Goal: Find specific page/section: Find specific page/section

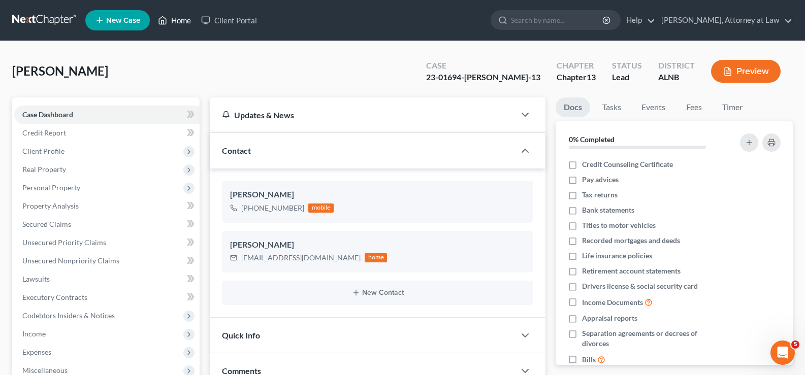
drag, startPoint x: 190, startPoint y: 20, endPoint x: 799, endPoint y: 171, distance: 626.6
click at [191, 20] on link "Home" at bounding box center [174, 20] width 43 height 18
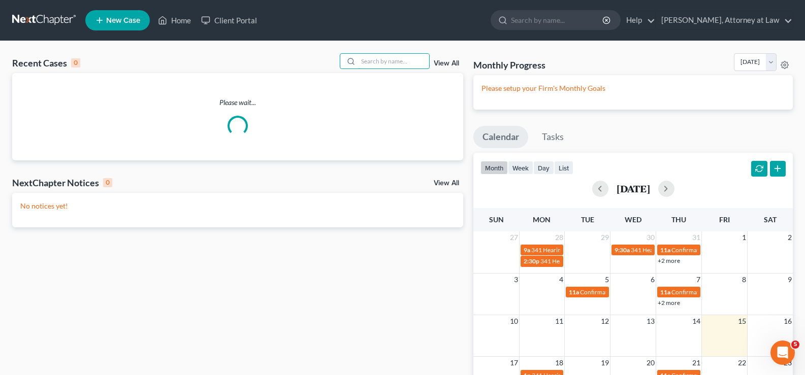
drag, startPoint x: 374, startPoint y: 58, endPoint x: 388, endPoint y: 49, distance: 16.5
click at [377, 58] on input "search" at bounding box center [393, 61] width 71 height 15
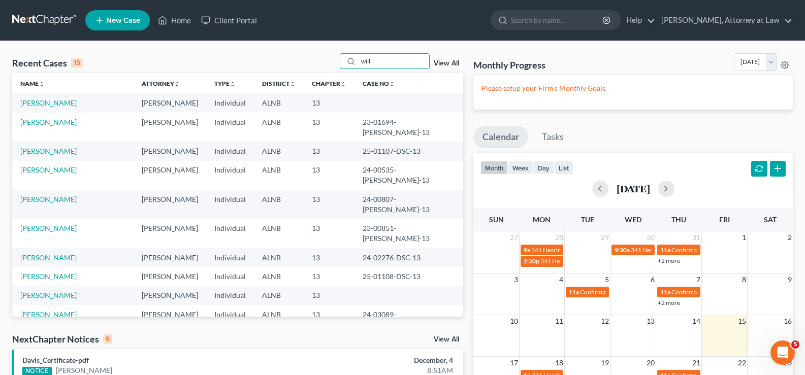
drag, startPoint x: 362, startPoint y: 65, endPoint x: 330, endPoint y: 67, distance: 32.5
click at [334, 65] on div "Recent Cases 15 will View All" at bounding box center [237, 63] width 451 height 20
type input "[PERSON_NAME]"
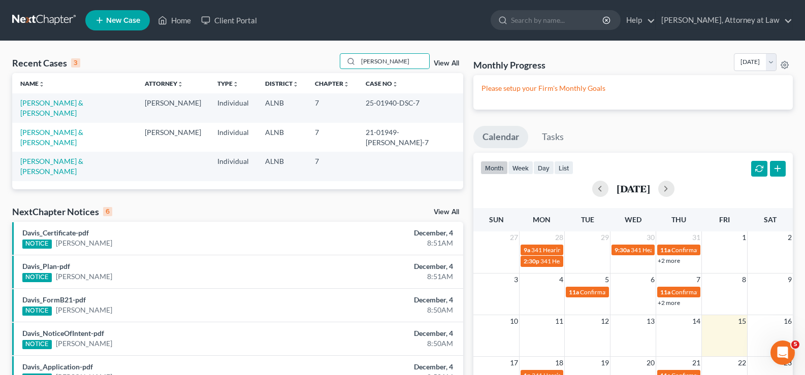
click at [96, 108] on td "[PERSON_NAME] & [PERSON_NAME]" at bounding box center [74, 107] width 124 height 29
click at [80, 102] on link "[PERSON_NAME] & [PERSON_NAME]" at bounding box center [51, 107] width 63 height 19
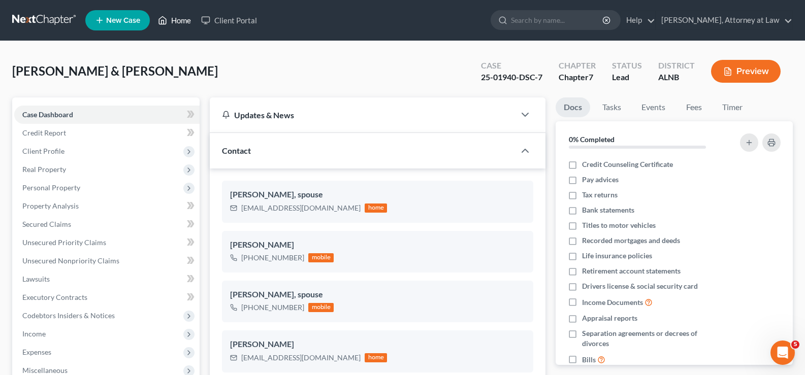
click at [179, 19] on link "Home" at bounding box center [174, 20] width 43 height 18
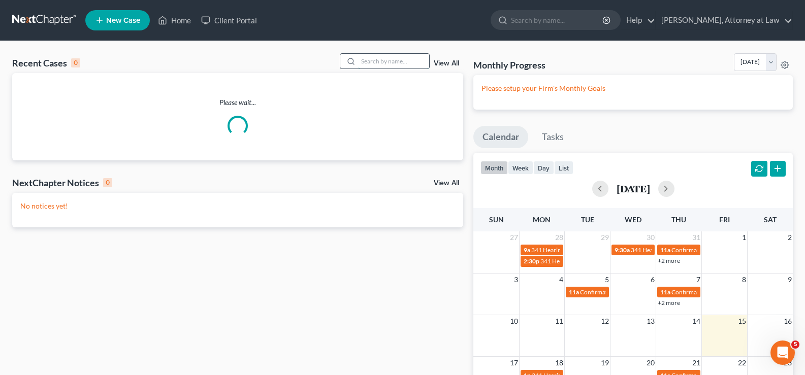
drag, startPoint x: 377, startPoint y: 61, endPoint x: 384, endPoint y: 57, distance: 8.4
click at [377, 62] on input "search" at bounding box center [393, 61] width 71 height 15
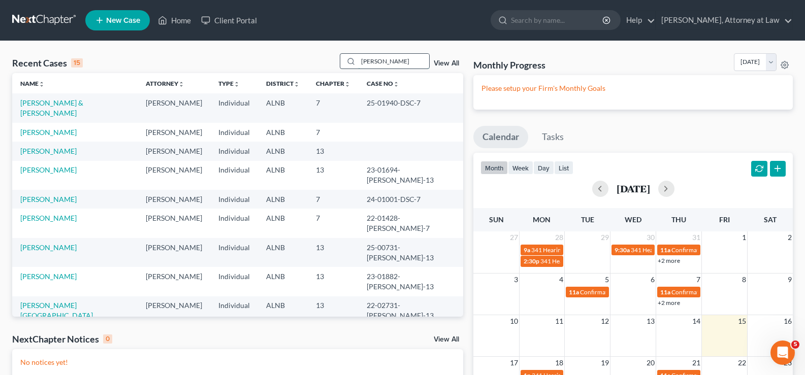
type input "[PERSON_NAME]"
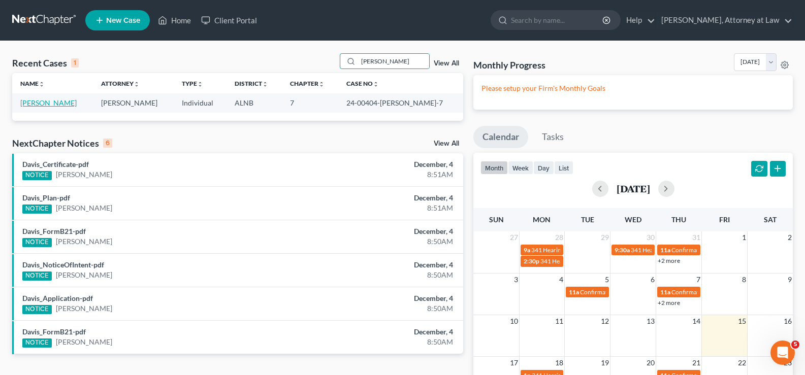
click at [40, 104] on link "[PERSON_NAME]" at bounding box center [48, 102] width 56 height 9
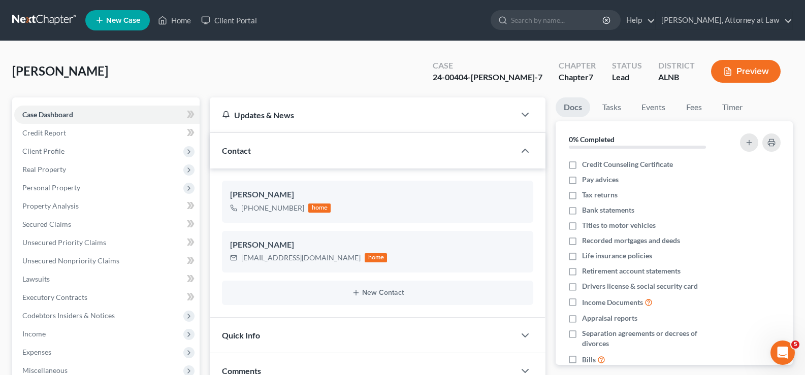
click at [754, 73] on button "Preview" at bounding box center [746, 71] width 70 height 23
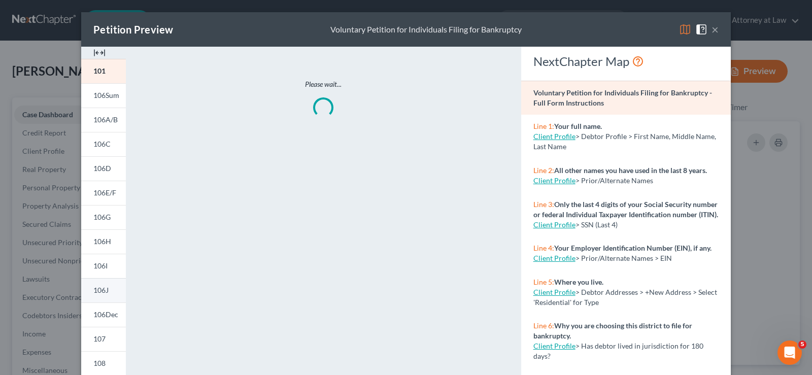
click at [96, 291] on span "106J" at bounding box center [100, 290] width 15 height 9
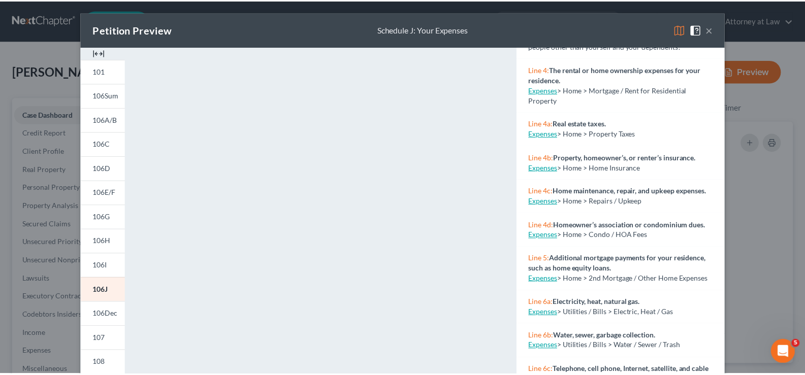
scroll to position [254, 0]
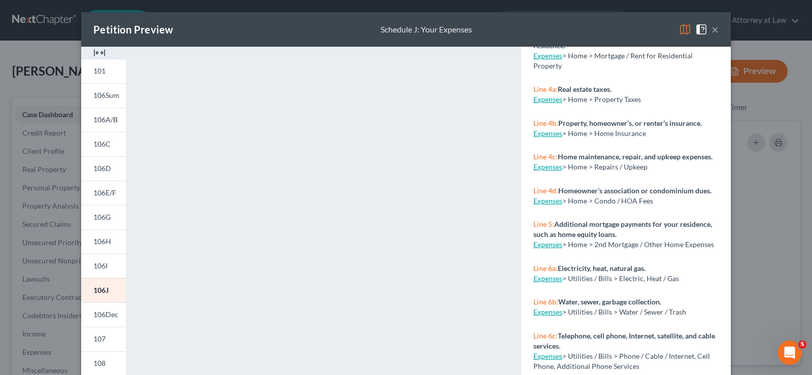
click at [712, 30] on button "×" at bounding box center [715, 29] width 7 height 12
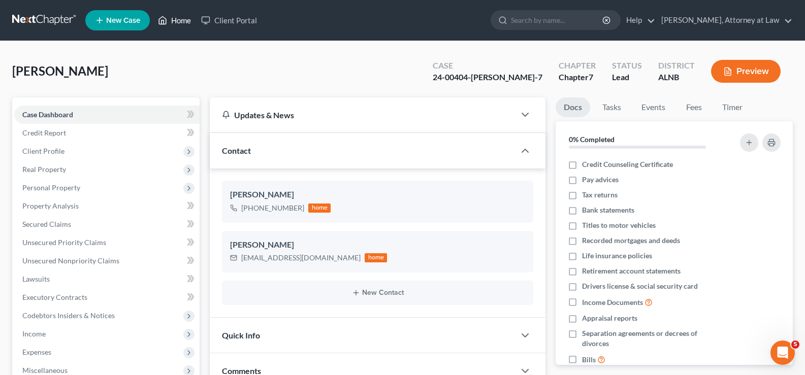
click at [177, 17] on link "Home" at bounding box center [174, 20] width 43 height 18
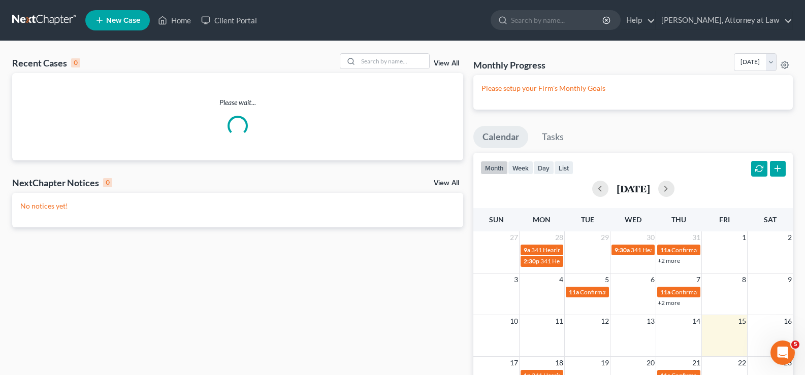
drag, startPoint x: 374, startPoint y: 54, endPoint x: 360, endPoint y: 12, distance: 44.5
click at [374, 56] on div "Recent Cases 0 View All Please wait... NextChapter Notices 0 View All No notice…" at bounding box center [402, 276] width 805 height 470
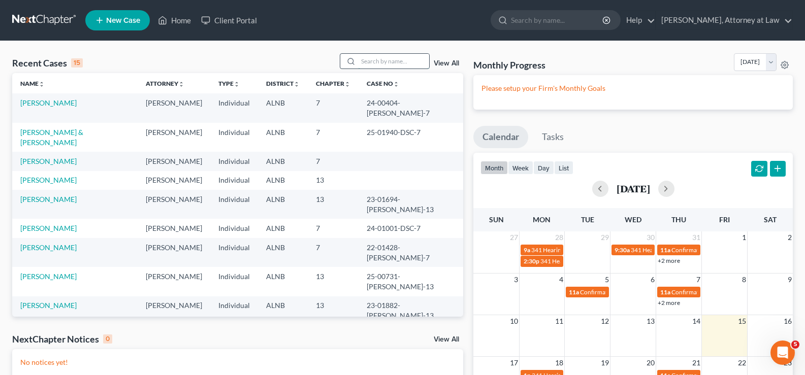
click at [368, 68] on input "search" at bounding box center [393, 61] width 71 height 15
click at [40, 330] on link "[PERSON_NAME][GEOGRAPHIC_DATA]" at bounding box center [56, 339] width 73 height 19
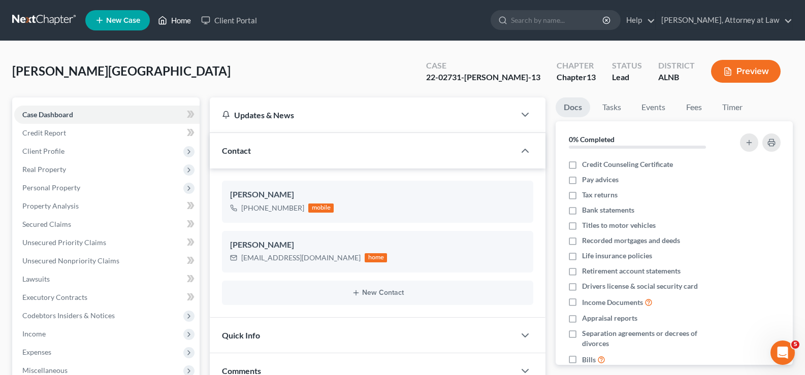
click at [187, 19] on link "Home" at bounding box center [174, 20] width 43 height 18
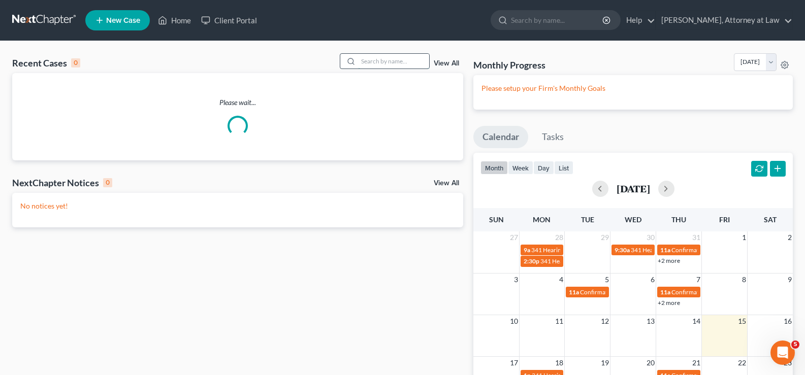
click at [384, 57] on input "search" at bounding box center [393, 61] width 71 height 15
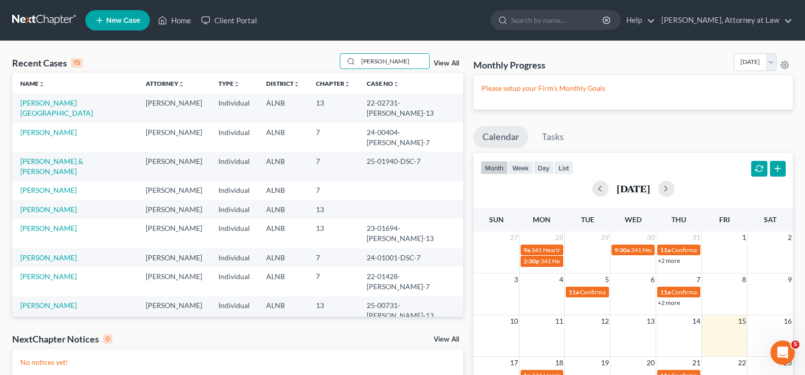
type input "[PERSON_NAME]"
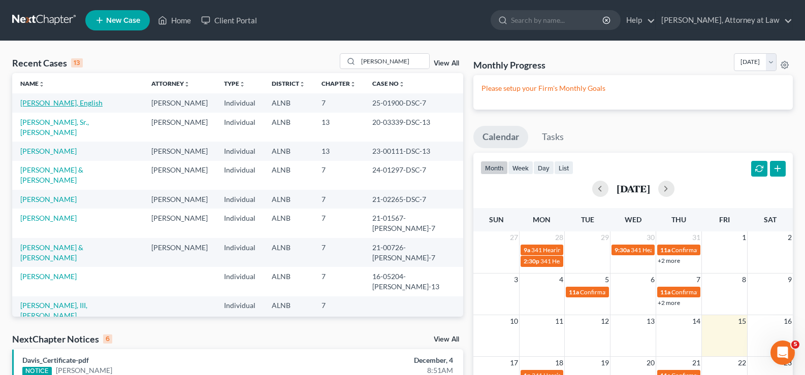
click at [58, 105] on link "[PERSON_NAME], English" at bounding box center [61, 102] width 82 height 9
